Goal: Use online tool/utility: Utilize a website feature to perform a specific function

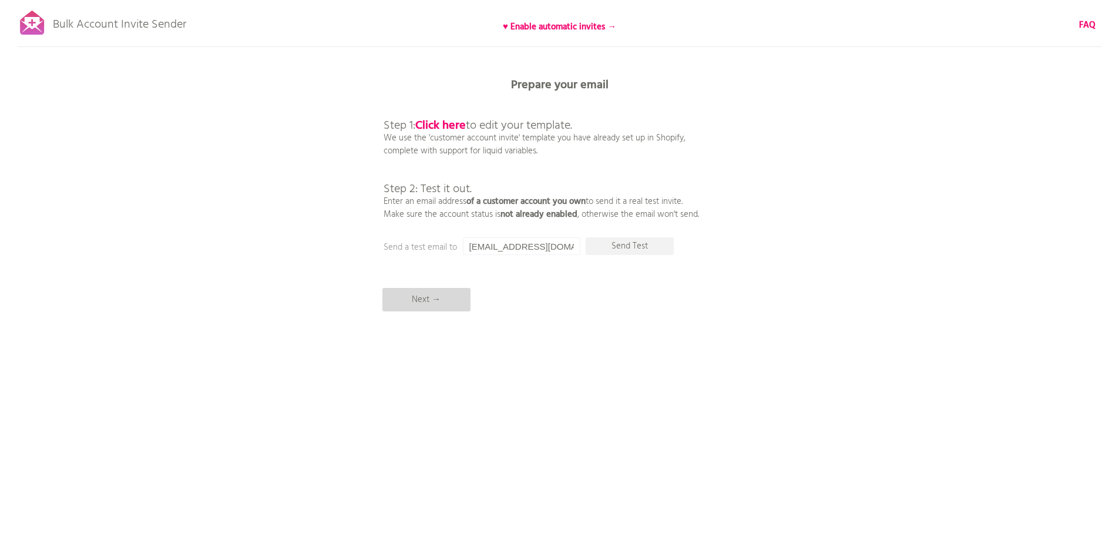
click at [402, 297] on p "Next →" at bounding box center [426, 299] width 88 height 23
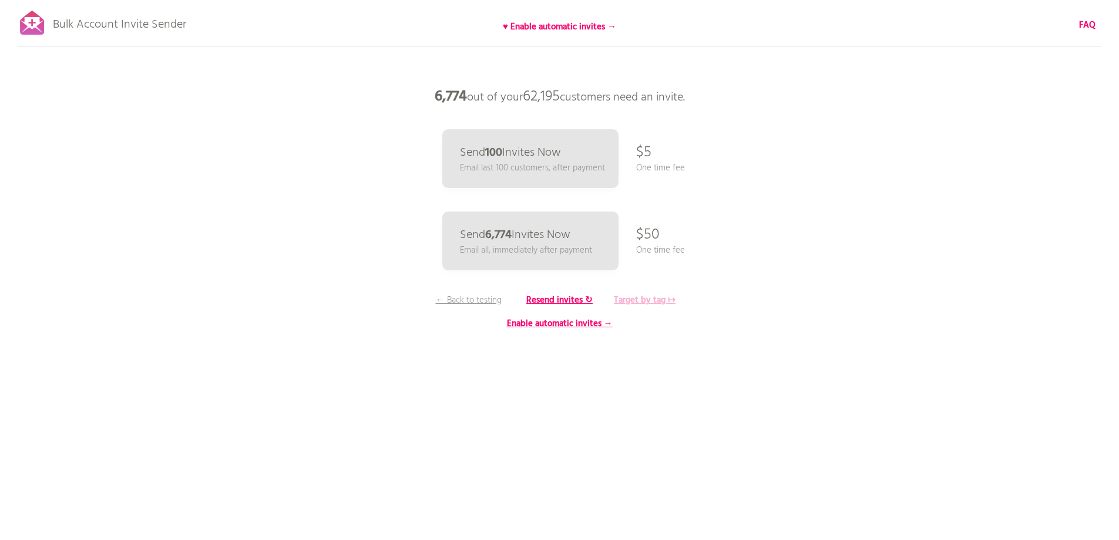
click at [639, 299] on b "Target by tag ↦" at bounding box center [645, 300] width 62 height 14
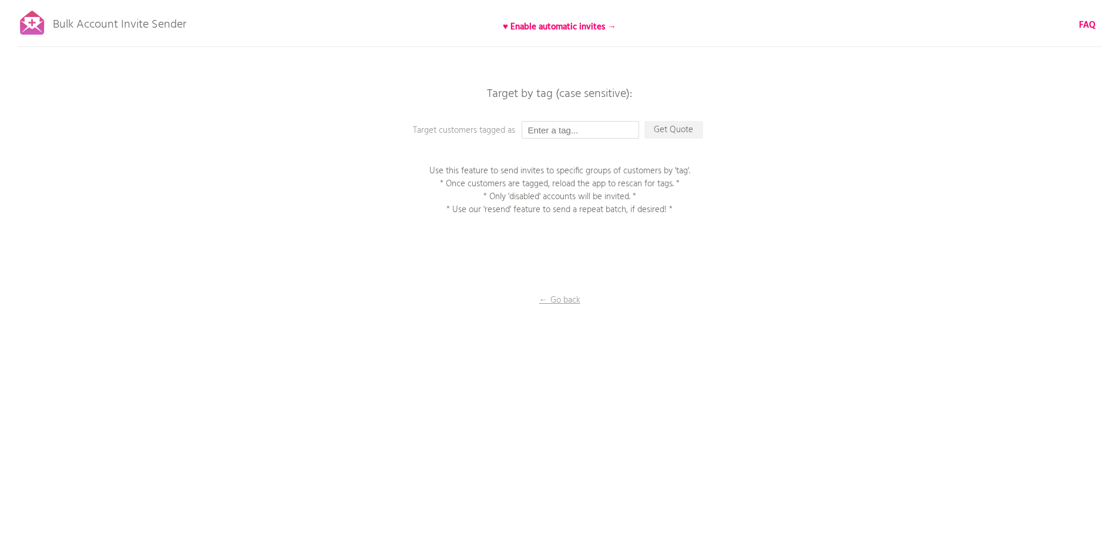
click at [570, 136] on input "text" at bounding box center [580, 130] width 117 height 18
type input "P1EE"
click at [667, 125] on p "Get Quote" at bounding box center [673, 130] width 59 height 18
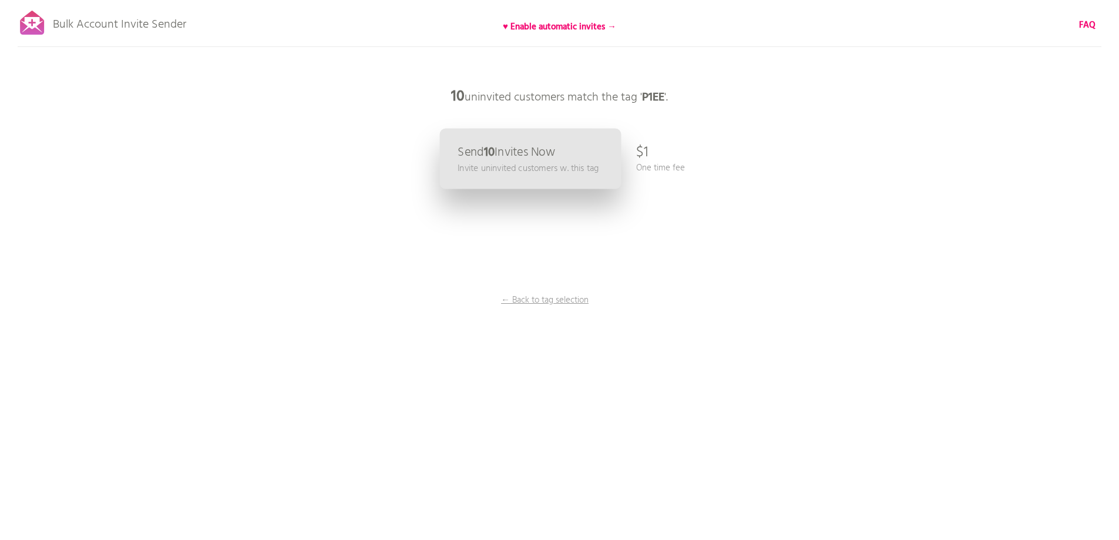
click at [541, 164] on p "Invite uninvited customers w. this tag" at bounding box center [528, 169] width 141 height 14
